Goal: Find specific page/section: Find specific page/section

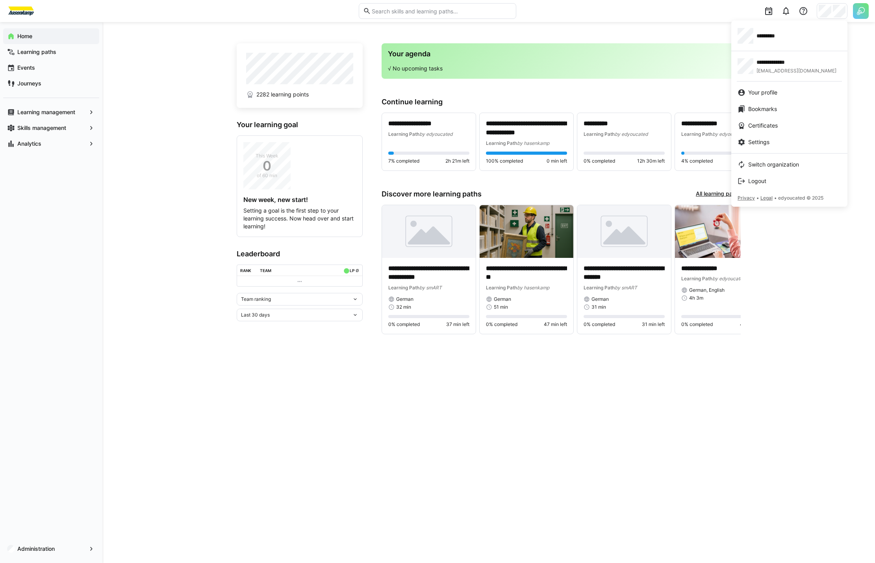
click at [39, 546] on div at bounding box center [437, 281] width 875 height 563
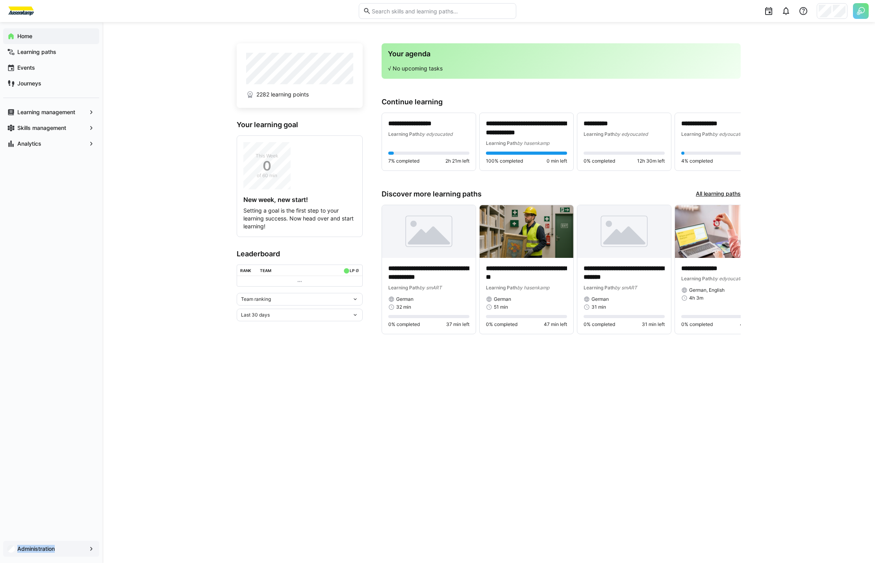
click at [0, 0] on app-navigation-label "Administration" at bounding box center [0, 0] width 0 height 0
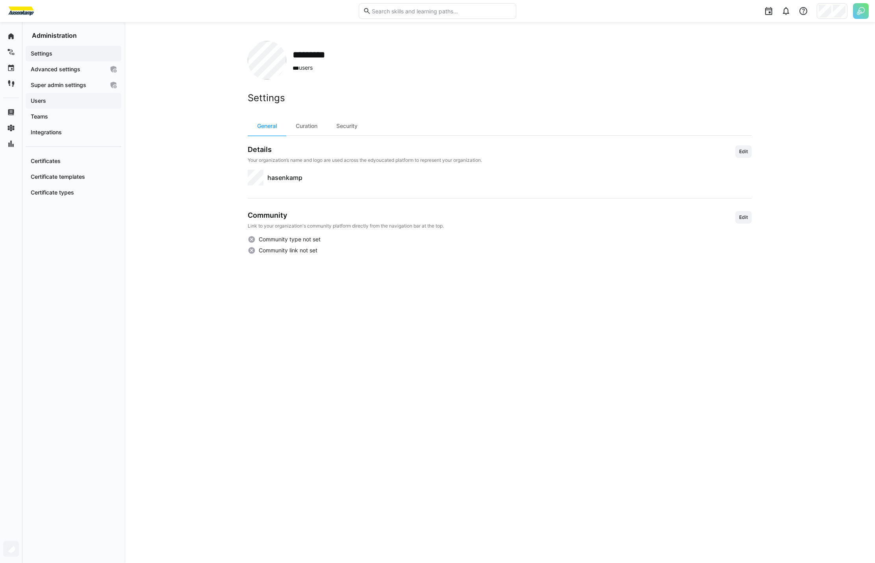
click at [58, 103] on span "Users" at bounding box center [74, 101] width 88 height 8
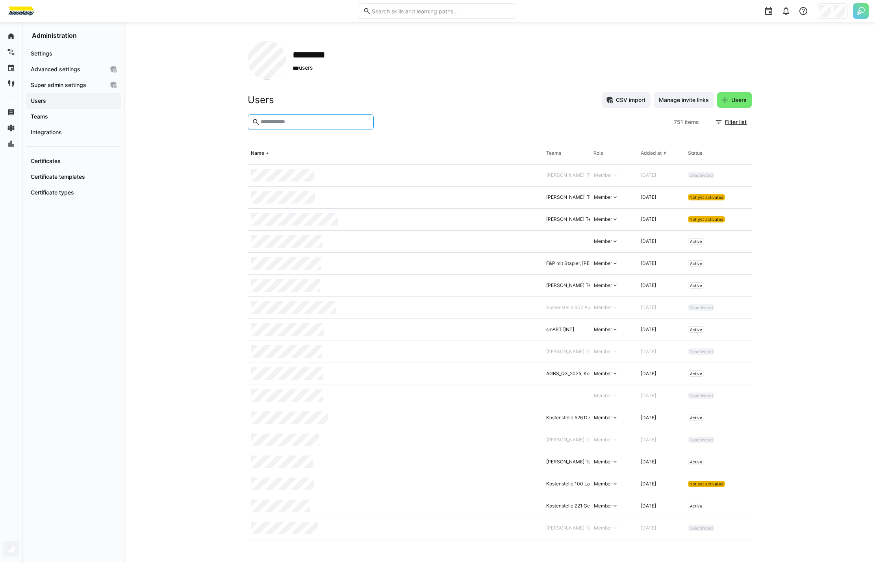
click at [286, 122] on input "text" at bounding box center [314, 122] width 109 height 7
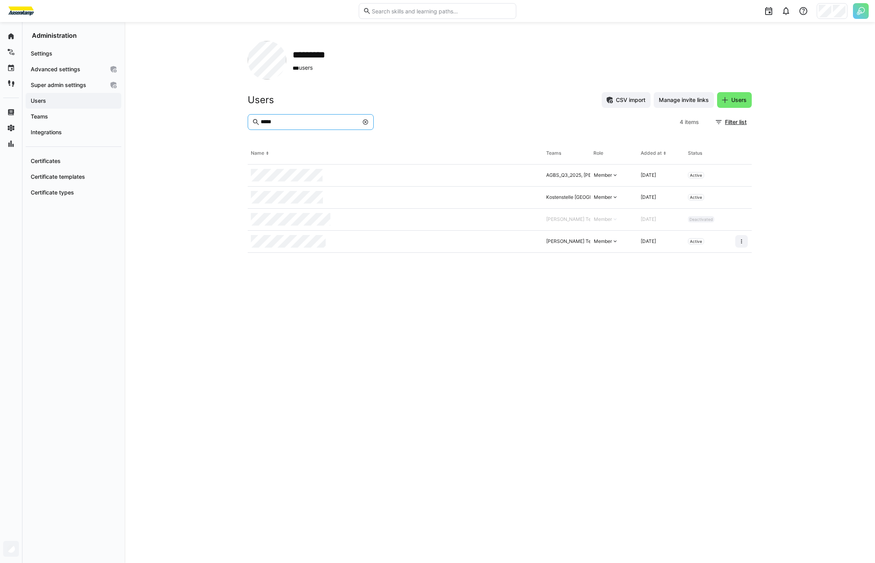
type input "*****"
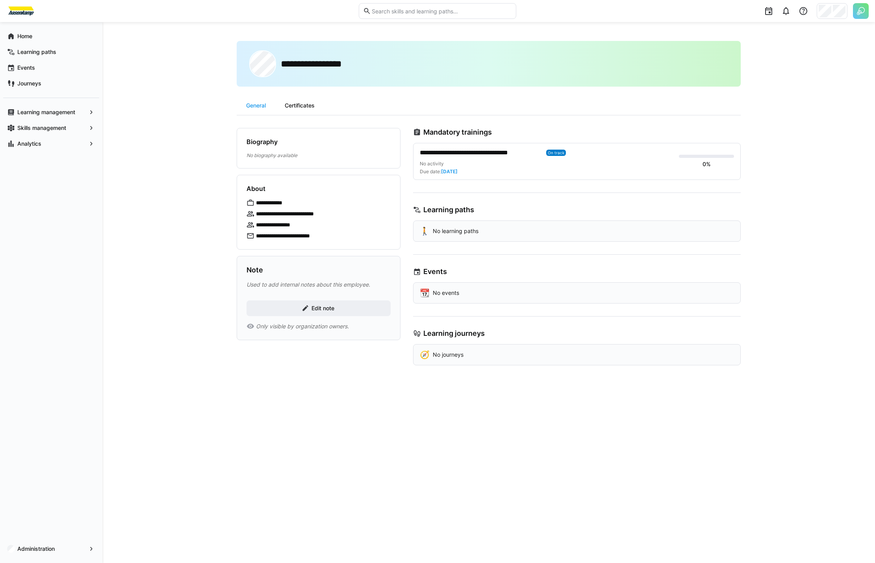
click at [302, 109] on div "Certificates" at bounding box center [299, 105] width 49 height 19
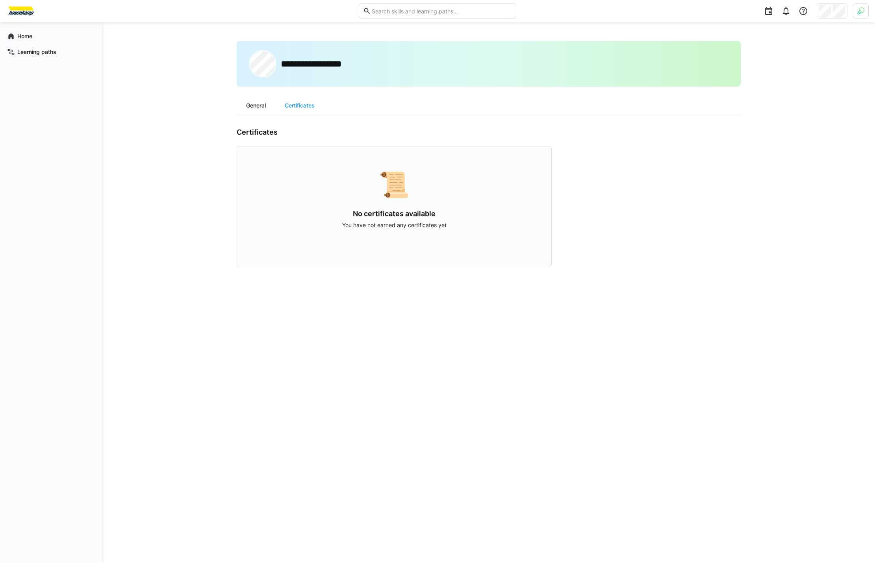
click at [264, 105] on div "General" at bounding box center [256, 105] width 39 height 19
